Goal: Check status: Check status

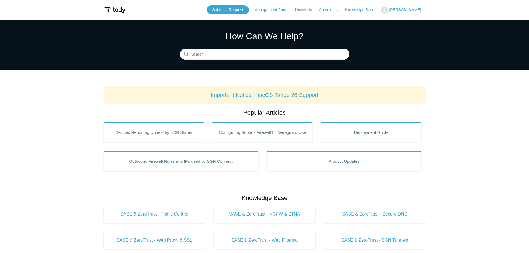
click at [403, 8] on span "[PERSON_NAME]" at bounding box center [405, 10] width 32 height 4
click at [397, 22] on link "My Support Requests" at bounding box center [409, 22] width 54 height 10
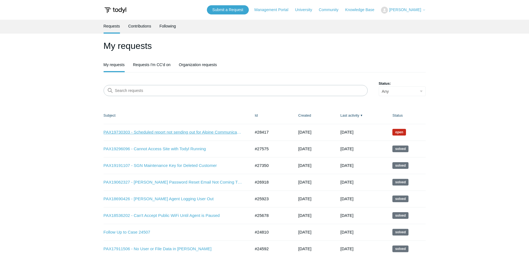
click at [180, 131] on link "PAX19730303 - Scheduled report not sending out for Alpine Communications - SOC" at bounding box center [173, 132] width 139 height 6
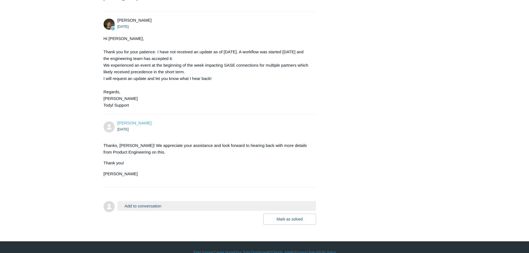
scroll to position [571, 0]
